Goal: Task Accomplishment & Management: Manage account settings

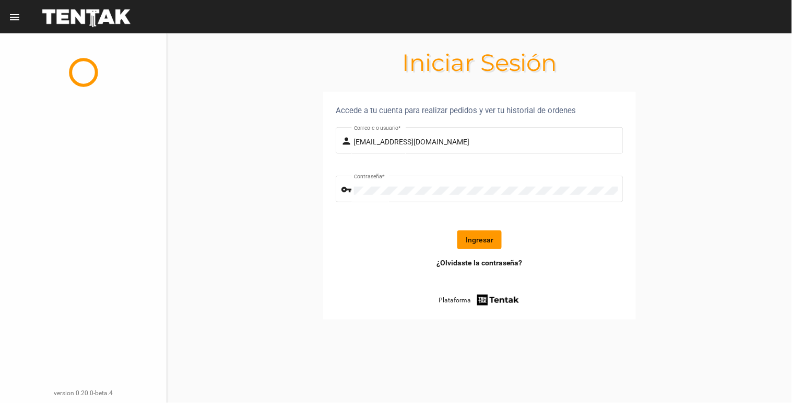
click at [468, 251] on form "person [EMAIL_ADDRESS][DOMAIN_NAME] Correo-e o usuario * vpn_key Contraseña * I…" at bounding box center [480, 191] width 288 height 133
click at [477, 237] on button "Ingresar" at bounding box center [479, 240] width 44 height 19
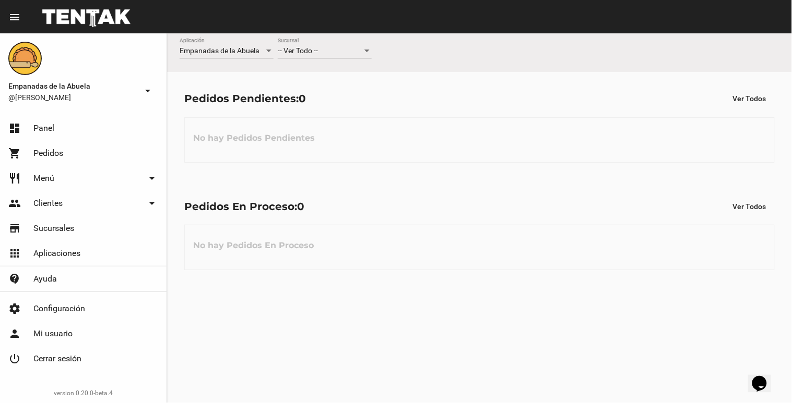
click at [314, 58] on div "-- Ver Todo -- Sucursal" at bounding box center [325, 48] width 94 height 20
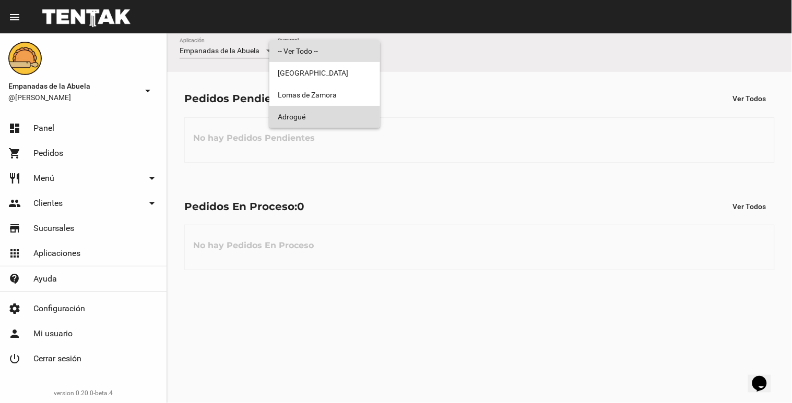
click at [325, 111] on span "Adrogué" at bounding box center [325, 117] width 94 height 22
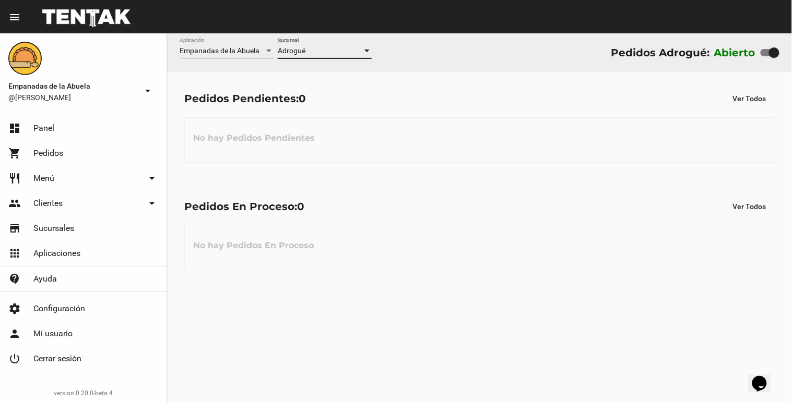
click at [319, 47] on div "Adrogué" at bounding box center [320, 51] width 85 height 8
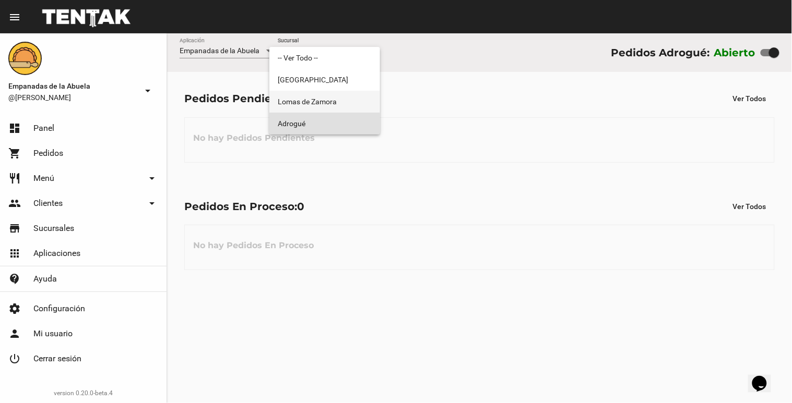
click at [315, 100] on span "Lomas de Zamora" at bounding box center [325, 102] width 94 height 22
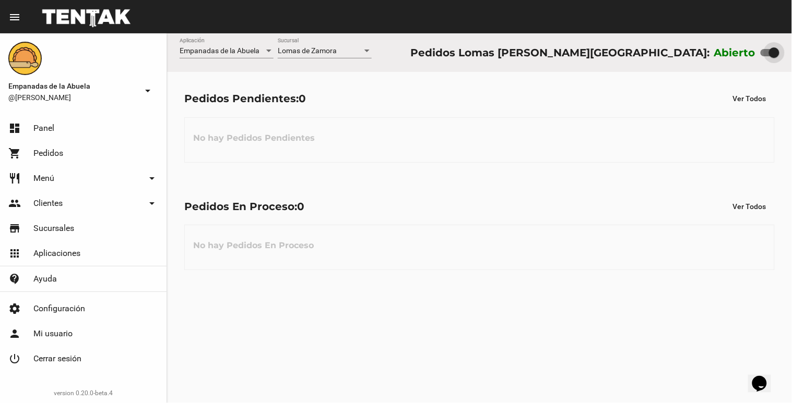
click at [769, 52] on div at bounding box center [774, 52] width 10 height 10
click at [766, 56] on input "checkbox" at bounding box center [765, 56] width 1 height 1
checkbox input "false"
